Goal: Task Accomplishment & Management: Manage account settings

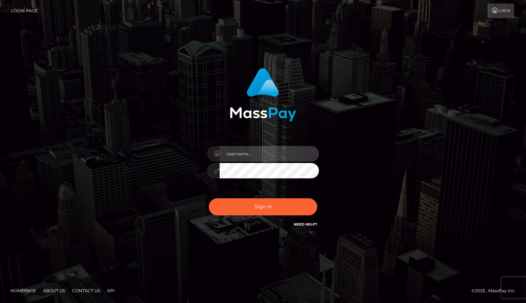
click at [253, 145] on div at bounding box center [263, 167] width 122 height 53
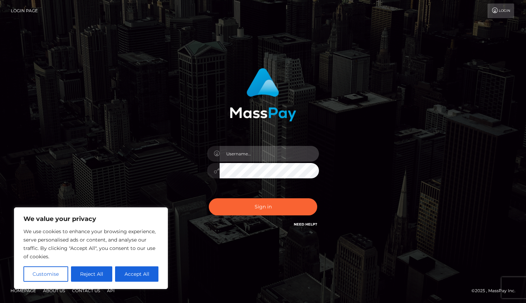
type input "[EMAIL_ADDRESS][DOMAIN_NAME]"
click at [245, 197] on div "Sign in Need Help?" at bounding box center [263, 209] width 122 height 31
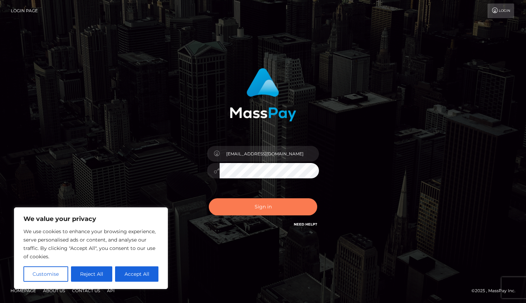
click at [245, 199] on button "Sign in" at bounding box center [263, 207] width 108 height 17
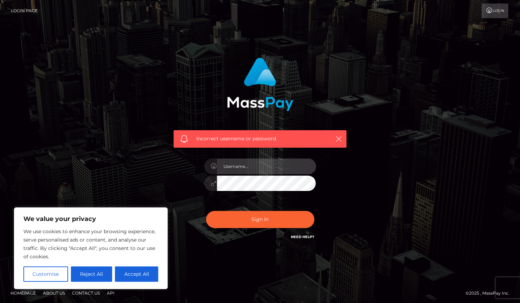
type input "[EMAIL_ADDRESS][DOMAIN_NAME]"
click at [190, 170] on div "Incorrect username or password. emma_sunshine@yahoo.com" at bounding box center [260, 149] width 184 height 194
click at [206, 211] on button "Sign in" at bounding box center [260, 219] width 108 height 17
click at [376, 170] on div "Incorrect username or password. emma_sunshine@yahoo.com" at bounding box center [260, 152] width 398 height 201
click at [243, 166] on input "text" at bounding box center [266, 167] width 99 height 16
